Goal: Task Accomplishment & Management: Manage account settings

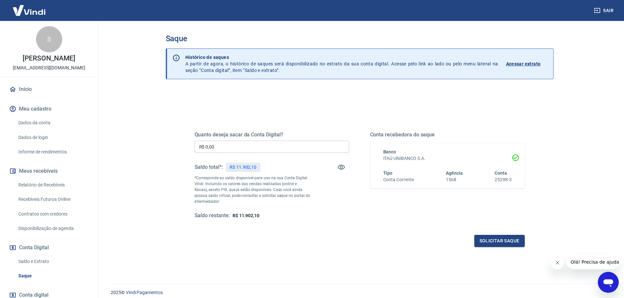
click at [224, 147] on input "R$ 0,00" at bounding box center [271, 147] width 155 height 12
type input "R$ 11.902,00"
click at [559, 264] on icon "Fechar mensagem da empresa" at bounding box center [556, 262] width 5 height 5
click at [499, 243] on button "Solicitar saque" at bounding box center [499, 241] width 50 height 12
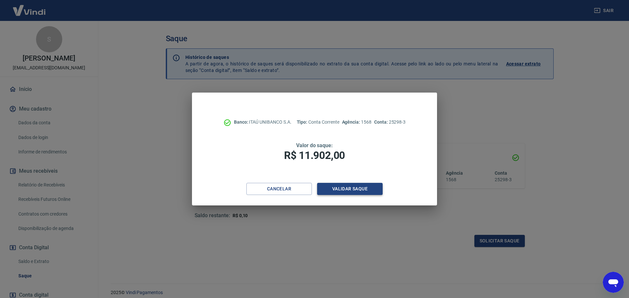
click at [358, 185] on button "Validar saque" at bounding box center [349, 189] width 65 height 12
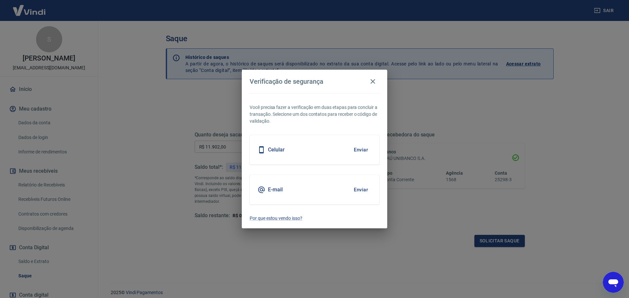
click at [360, 190] on button "Enviar" at bounding box center [360, 190] width 21 height 14
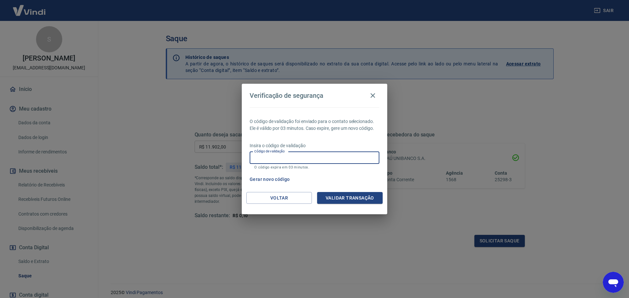
click at [322, 159] on input "Código de validação" at bounding box center [314, 158] width 130 height 12
type input "389254"
click at [364, 196] on button "Validar transação" at bounding box center [349, 198] width 65 height 12
